Goal: Task Accomplishment & Management: Manage account settings

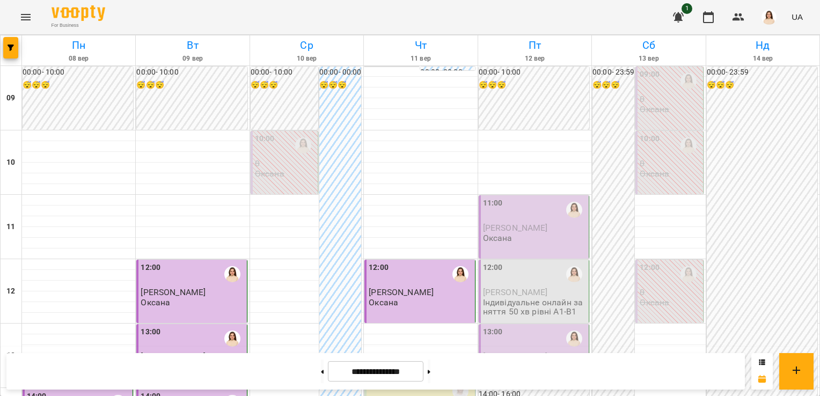
scroll to position [619, 0]
click at [430, 374] on button at bounding box center [428, 371] width 3 height 24
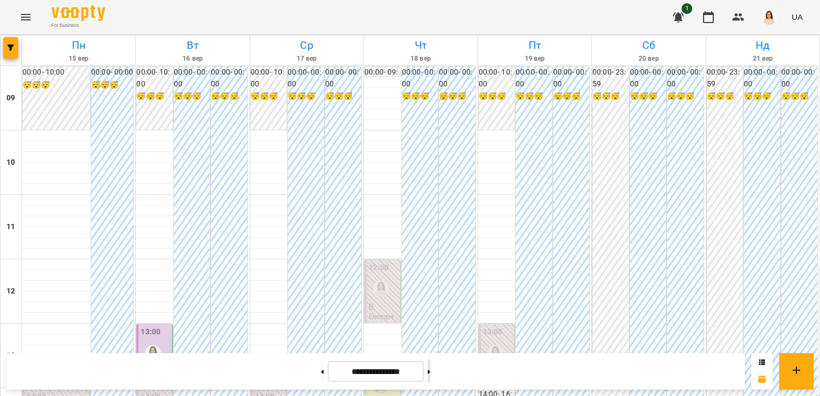
click at [430, 374] on button at bounding box center [428, 371] width 3 height 24
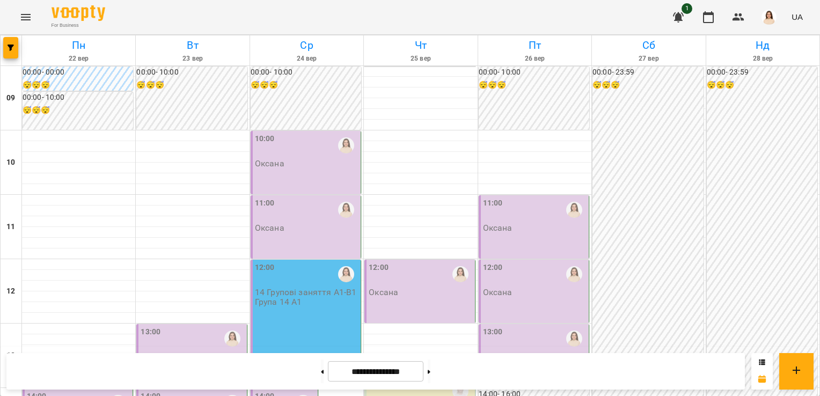
scroll to position [0, 0]
click at [321, 370] on icon at bounding box center [322, 372] width 3 height 4
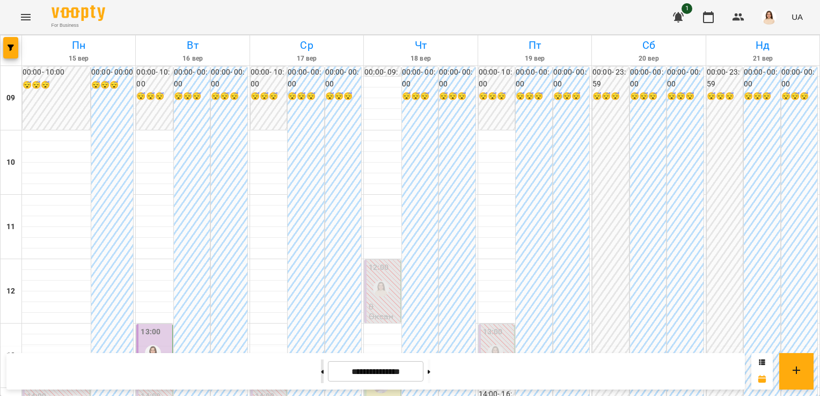
click at [321, 370] on icon at bounding box center [322, 372] width 3 height 4
type input "**********"
